Goal: Find specific page/section

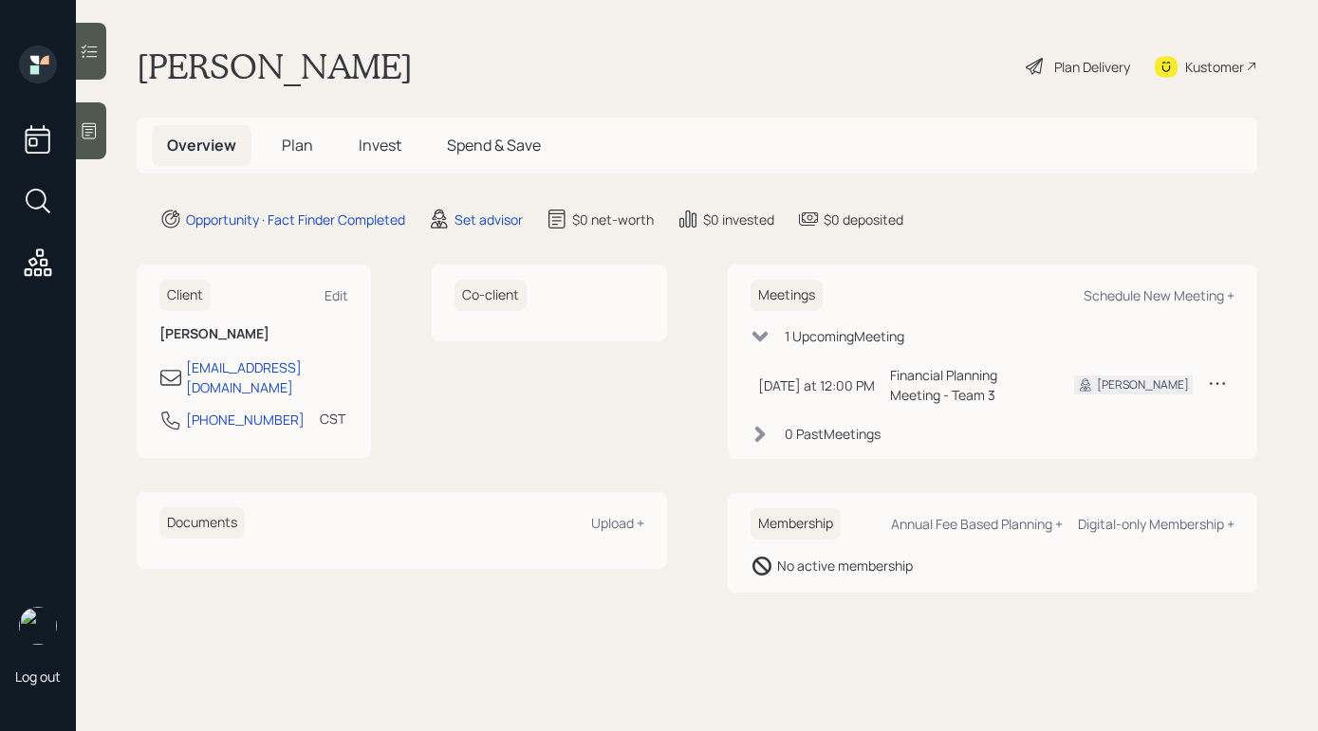
click at [93, 131] on icon at bounding box center [89, 130] width 19 height 19
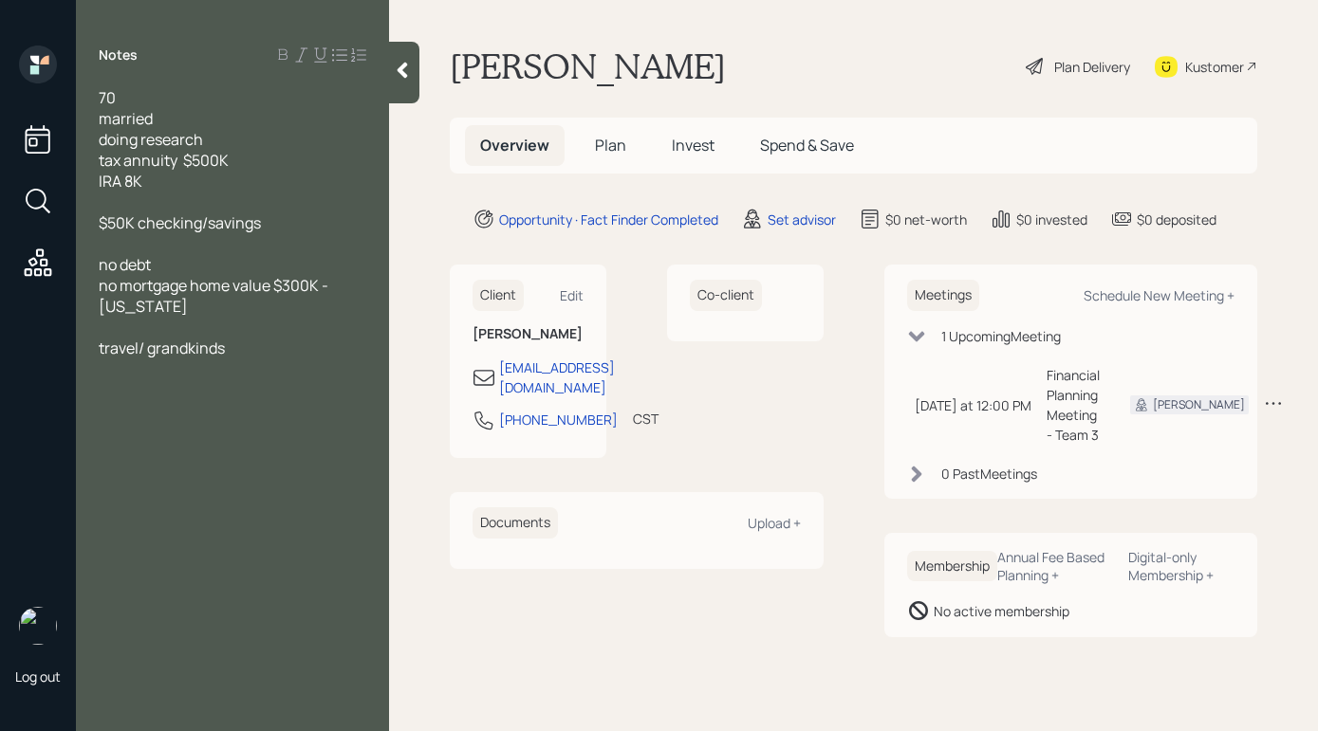
click at [405, 63] on icon at bounding box center [402, 71] width 10 height 16
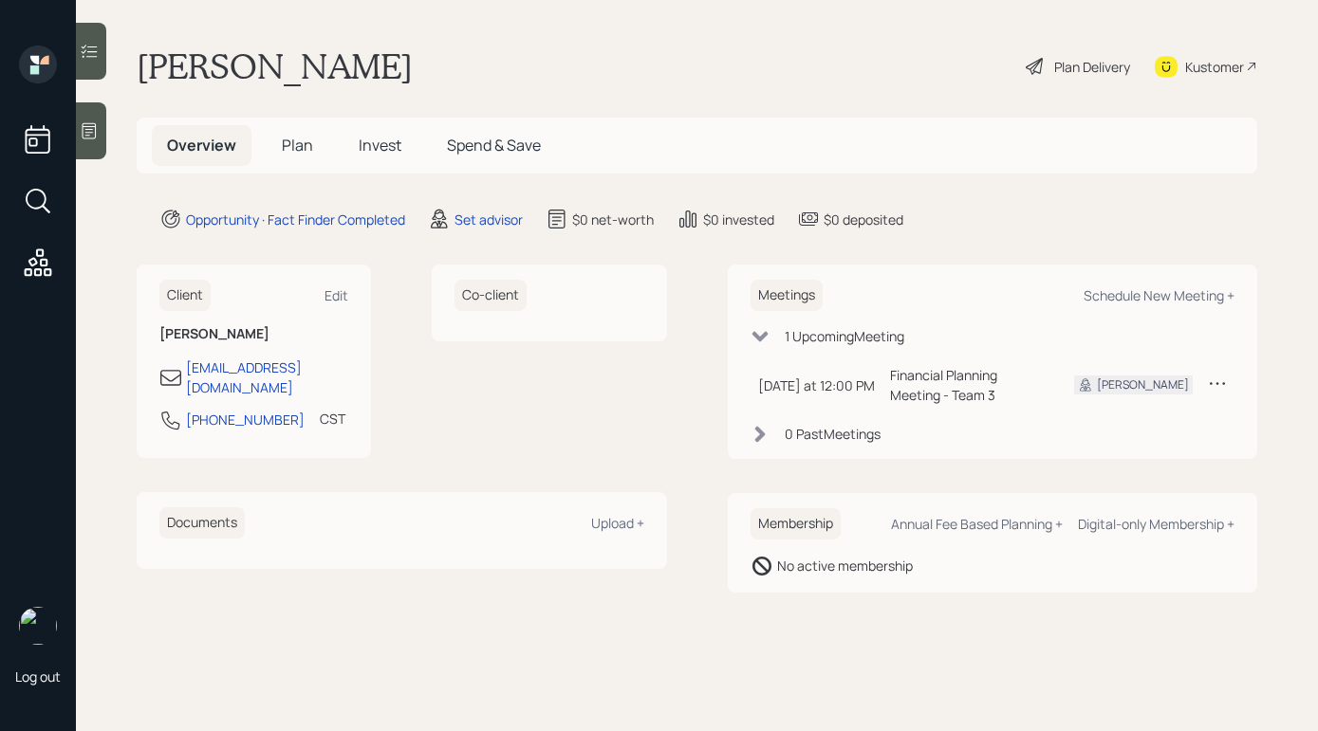
click at [461, 389] on div "Co-client" at bounding box center [549, 362] width 234 height 194
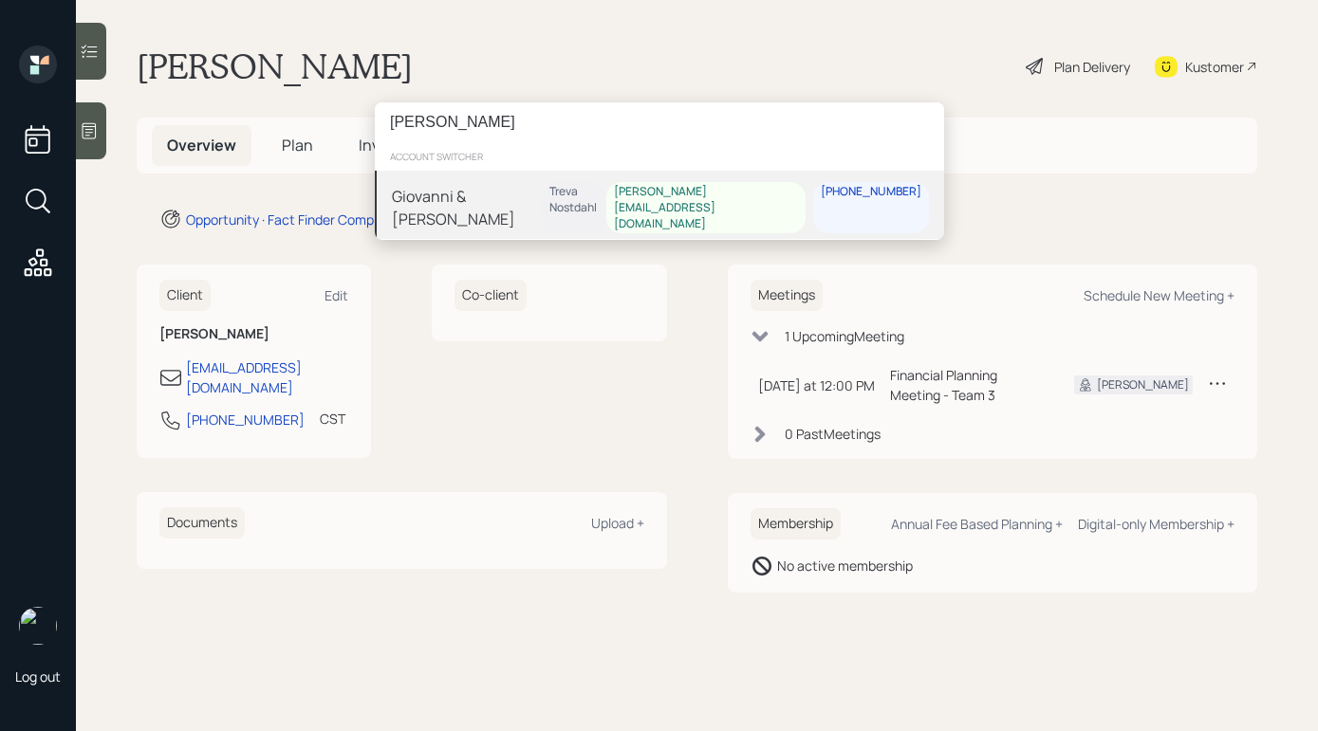
type input "[PERSON_NAME]"
click at [538, 193] on div "Giovanni & [PERSON_NAME]" at bounding box center [467, 208] width 150 height 46
